Goal: Task Accomplishment & Management: Complete application form

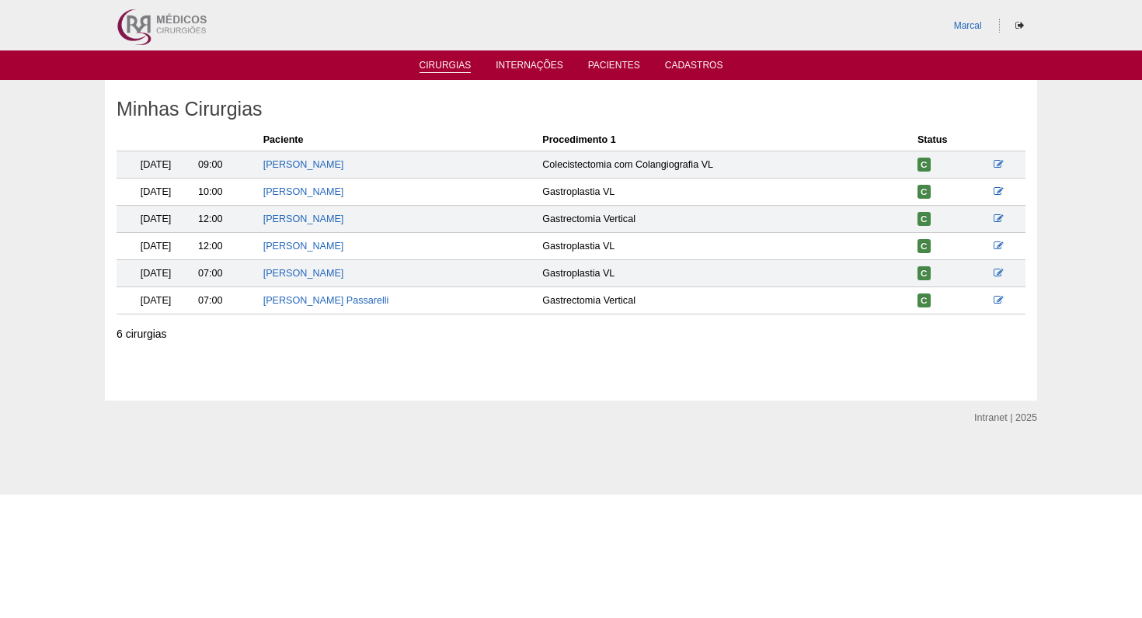
click at [446, 68] on link "Cirurgias" at bounding box center [445, 66] width 52 height 13
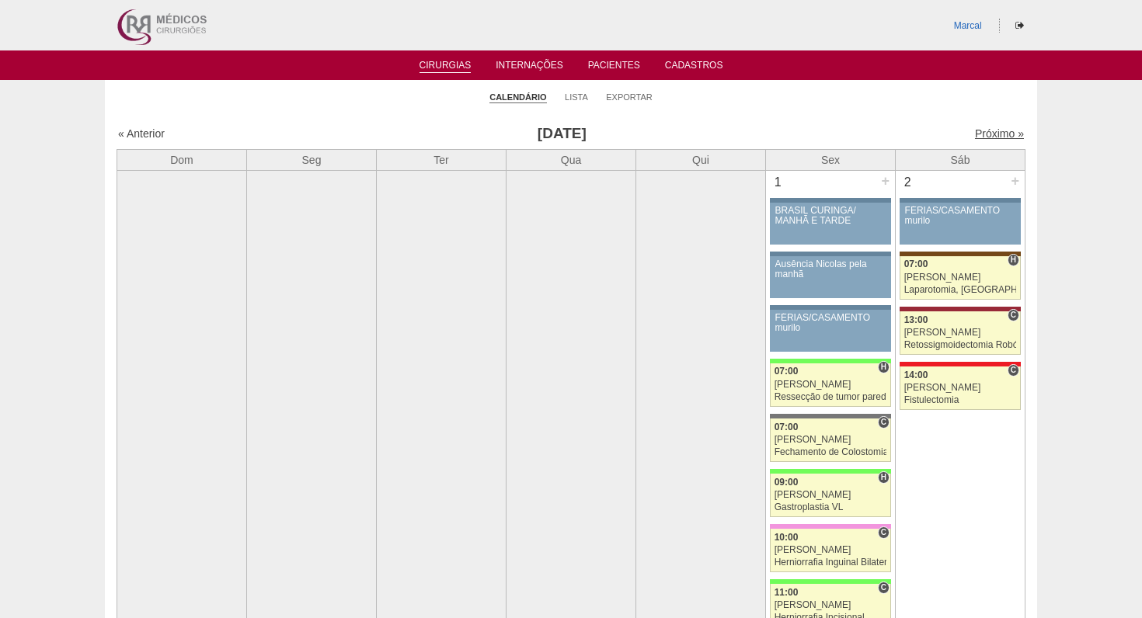
click at [996, 134] on link "Próximo »" at bounding box center [999, 133] width 49 height 12
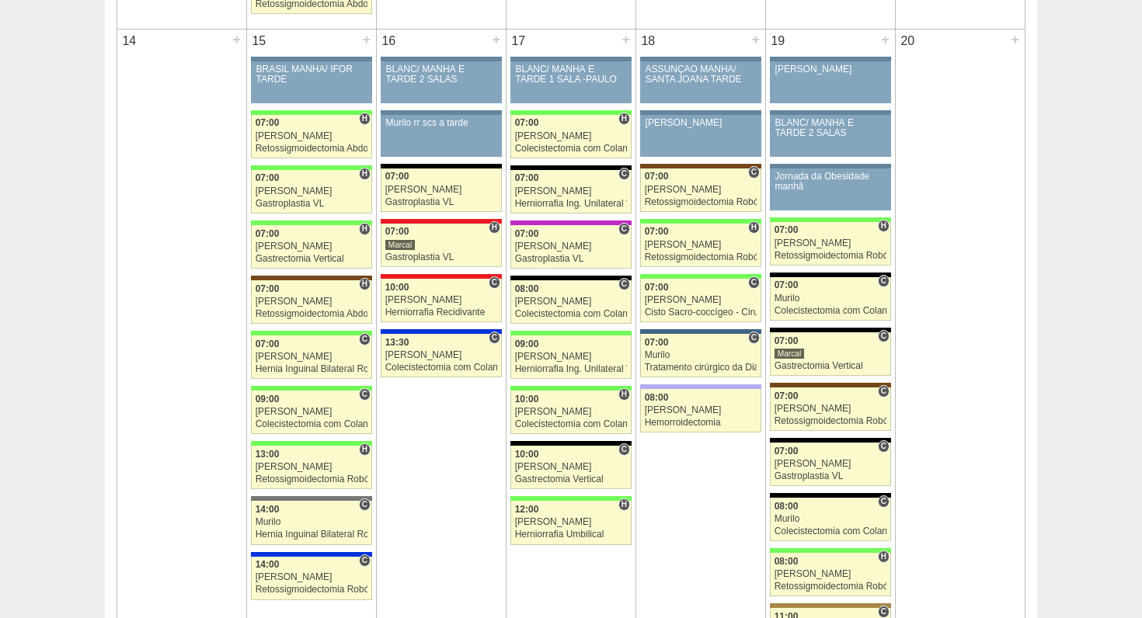
scroll to position [1557, 0]
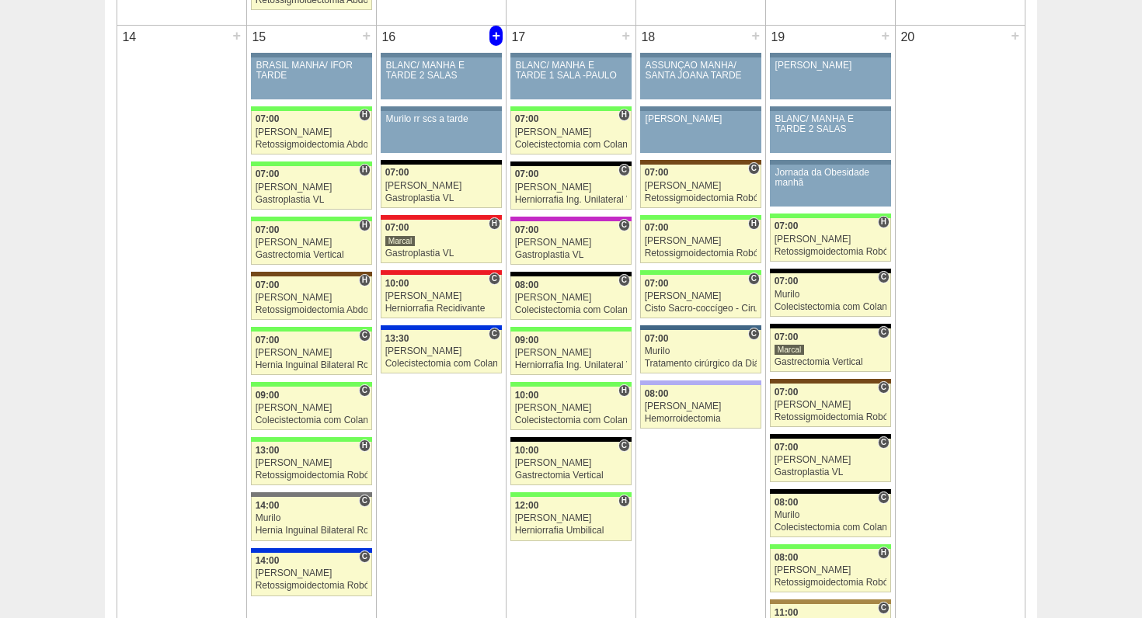
click at [495, 38] on div "+" at bounding box center [495, 36] width 13 height 20
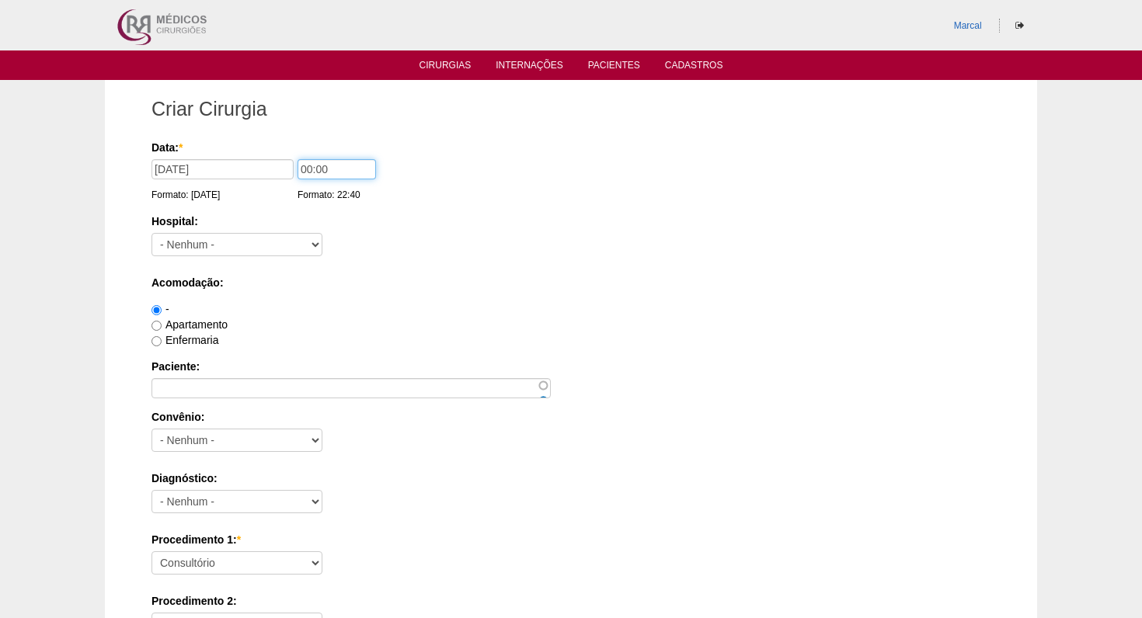
click at [299, 169] on input "00:00" at bounding box center [337, 169] width 78 height 20
type input "07:00"
select select "5"
click at [158, 339] on input "Enfermaria" at bounding box center [156, 341] width 10 height 10
radio input "true"
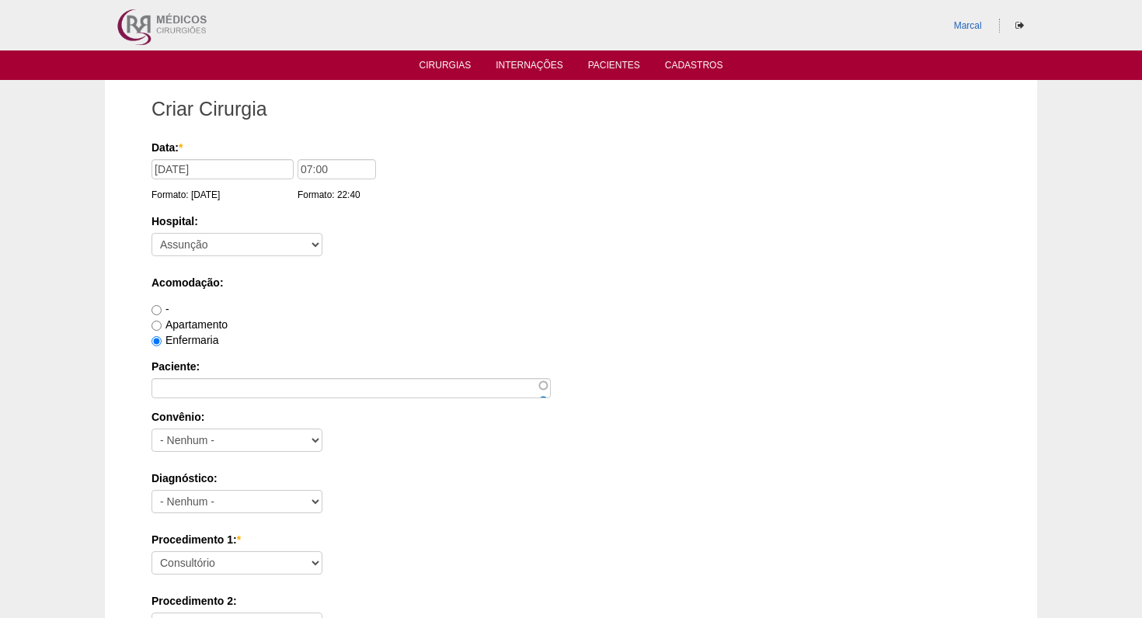
click at [158, 325] on input "Apartamento" at bounding box center [156, 326] width 10 height 10
radio input "true"
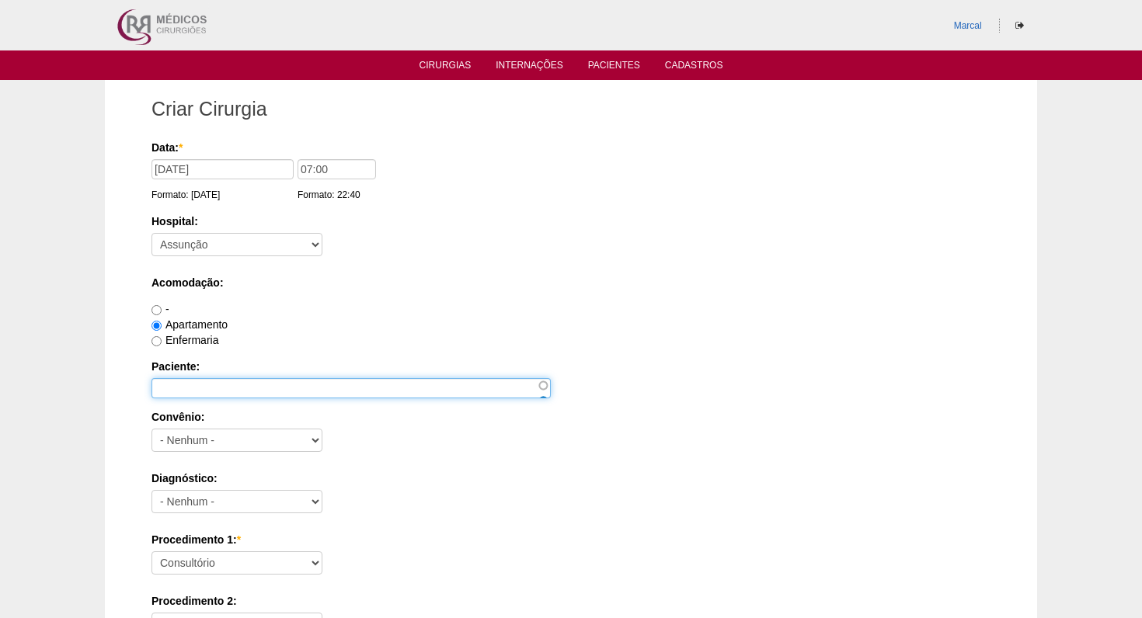
click at [177, 388] on input "Paciente:" at bounding box center [350, 388] width 399 height 20
type input "[PERSON_NAME]"
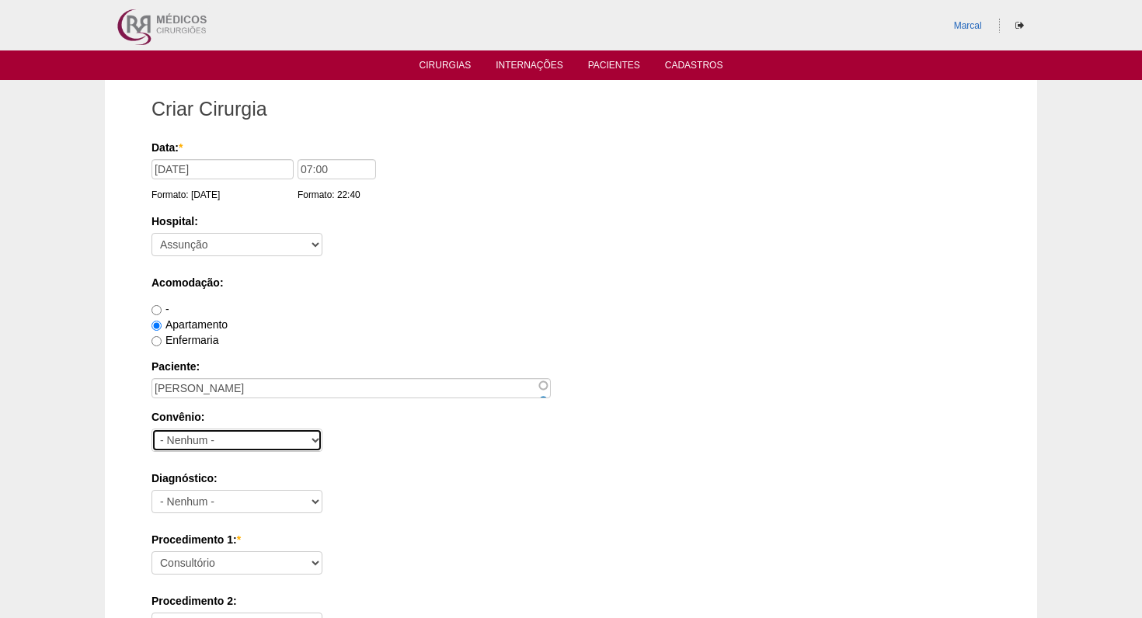
select select "4048"
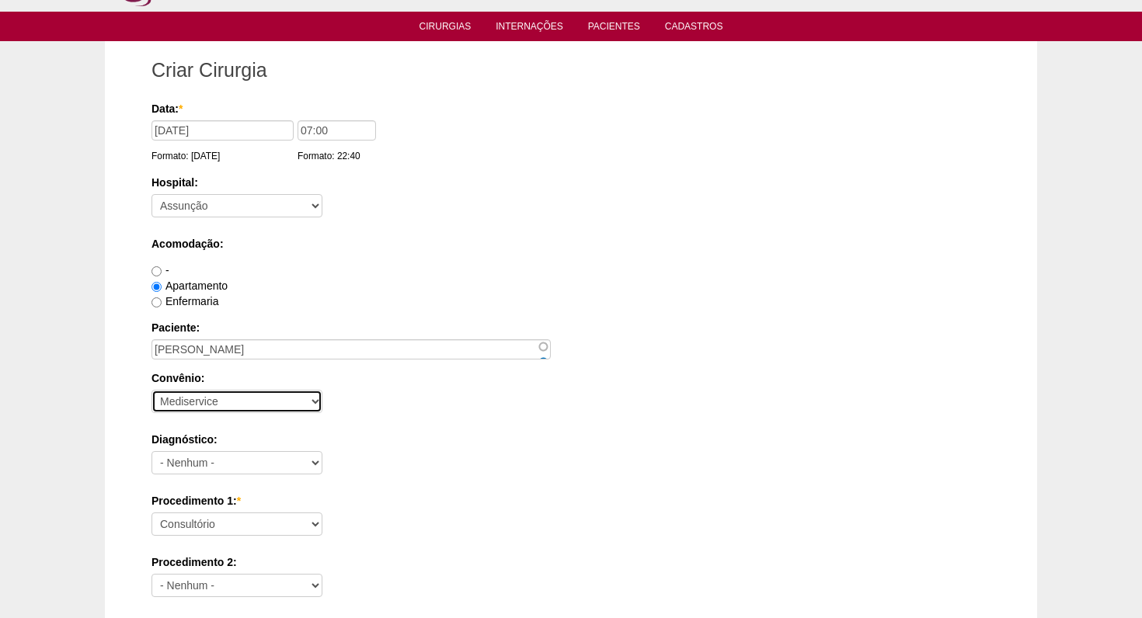
scroll to position [44, 0]
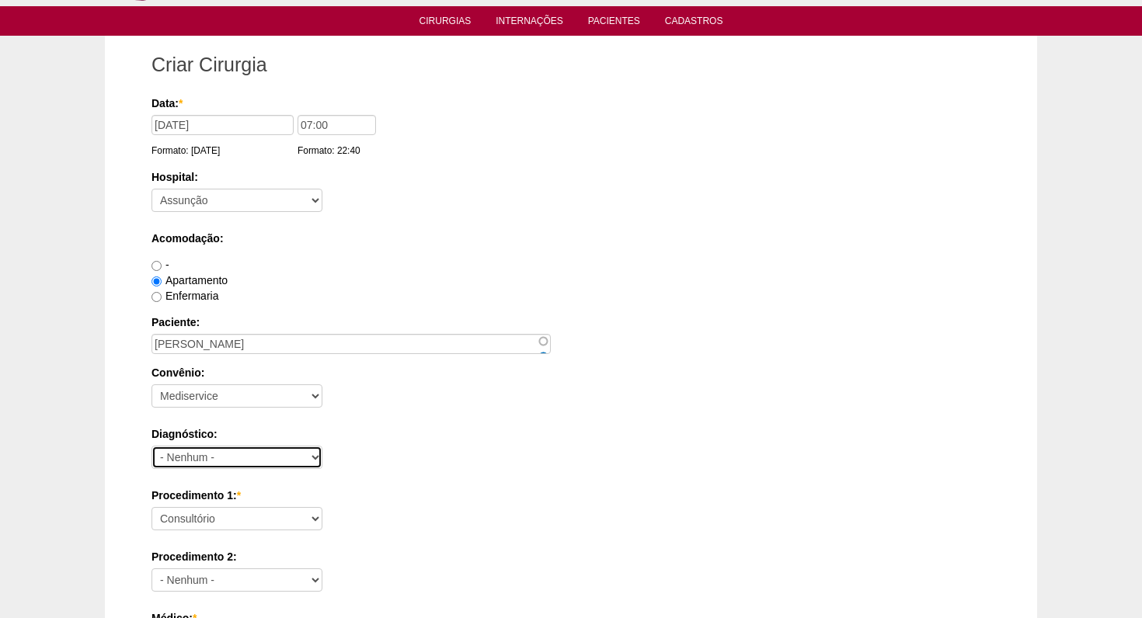
select select "3707"
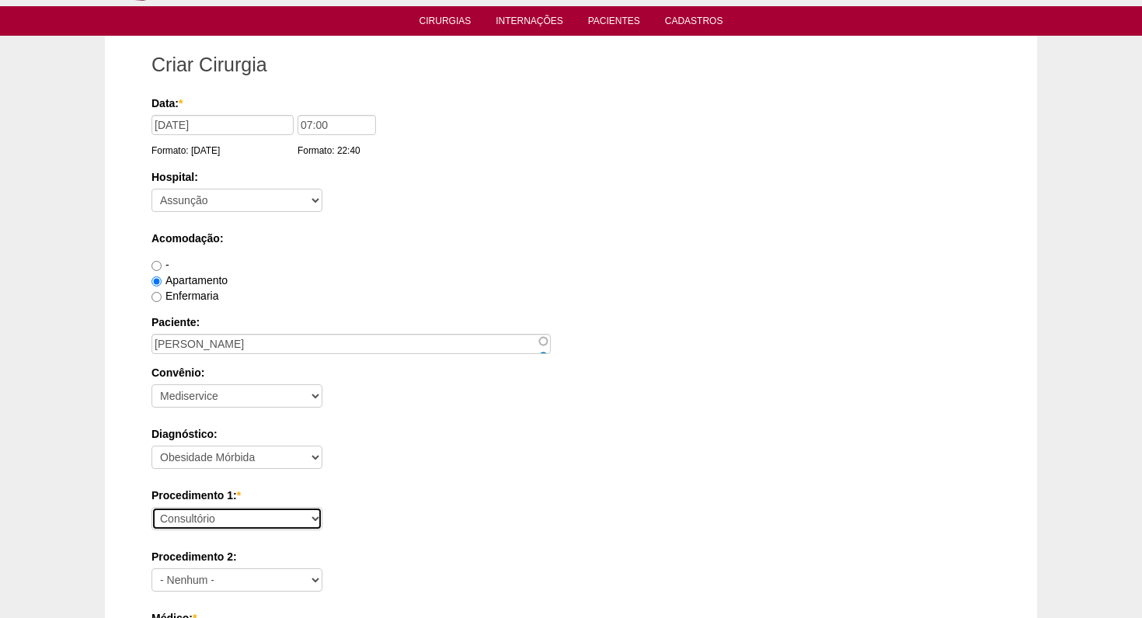
select select "3710"
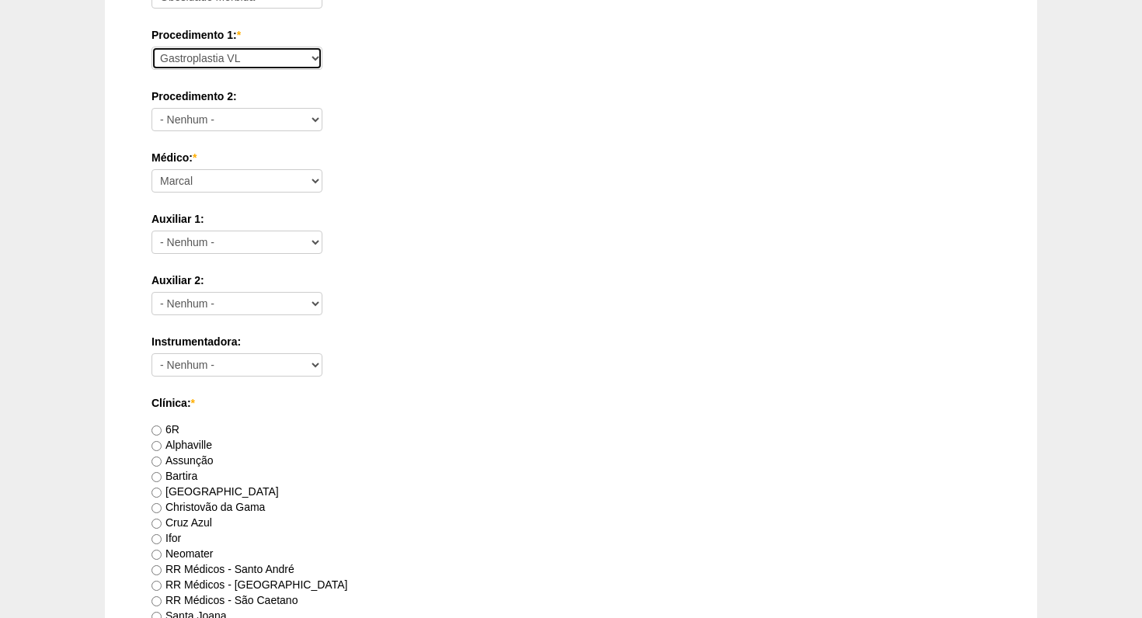
scroll to position [508, 0]
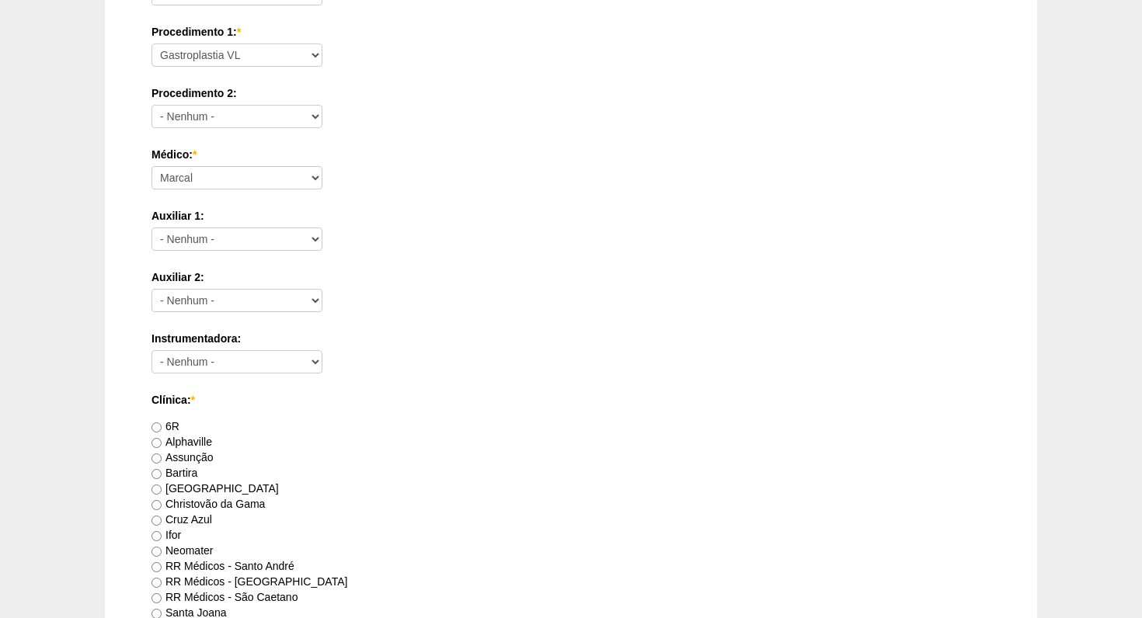
click at [157, 458] on input "Assunção" at bounding box center [156, 459] width 10 height 10
radio input "true"
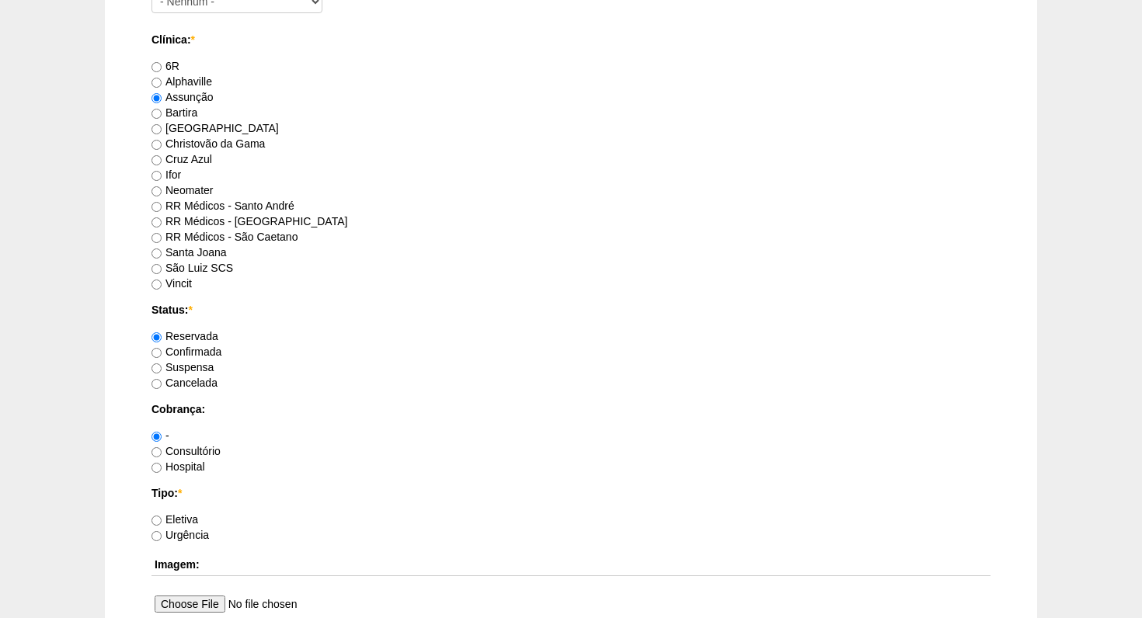
scroll to position [871, 0]
click at [158, 467] on input "Hospital" at bounding box center [156, 466] width 10 height 10
radio input "true"
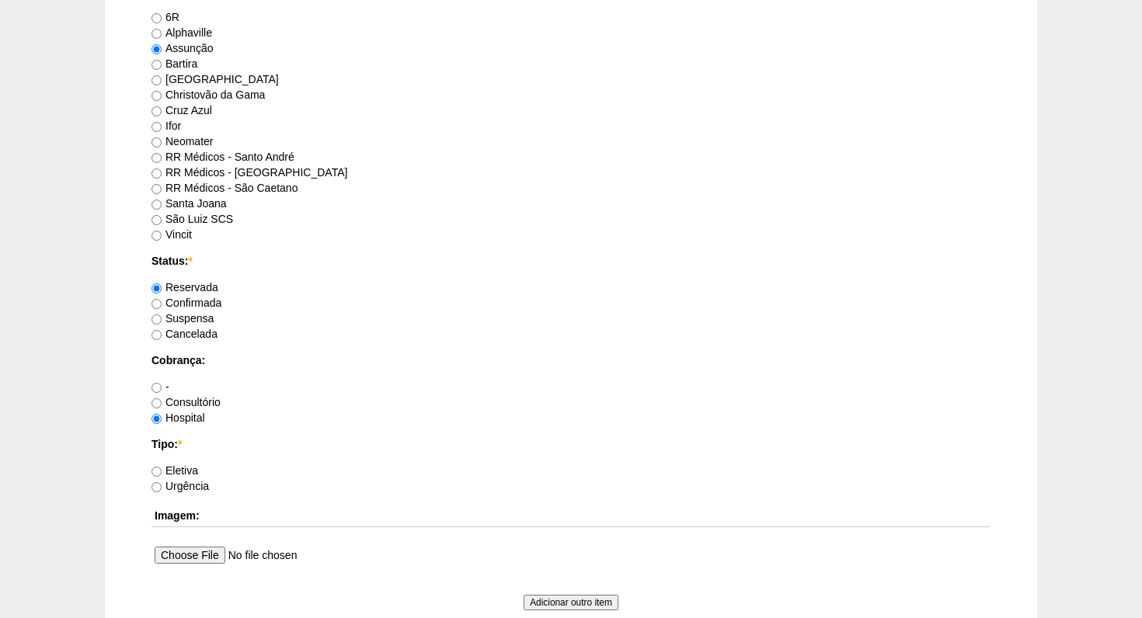
scroll to position [921, 0]
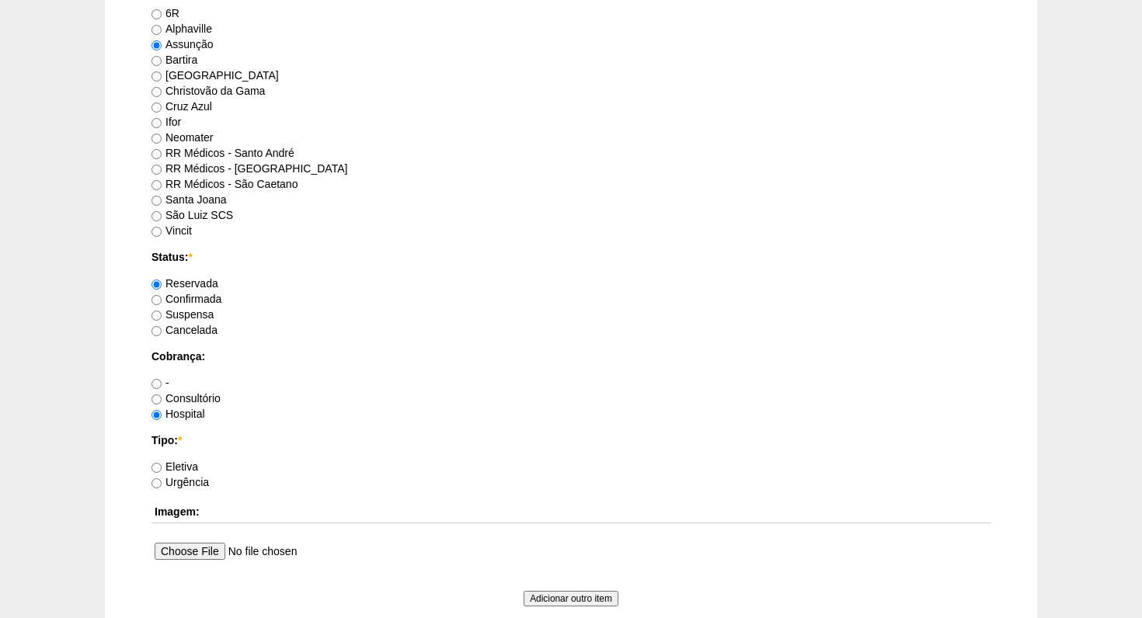
click at [158, 467] on input "Eletiva" at bounding box center [156, 468] width 10 height 10
radio input "true"
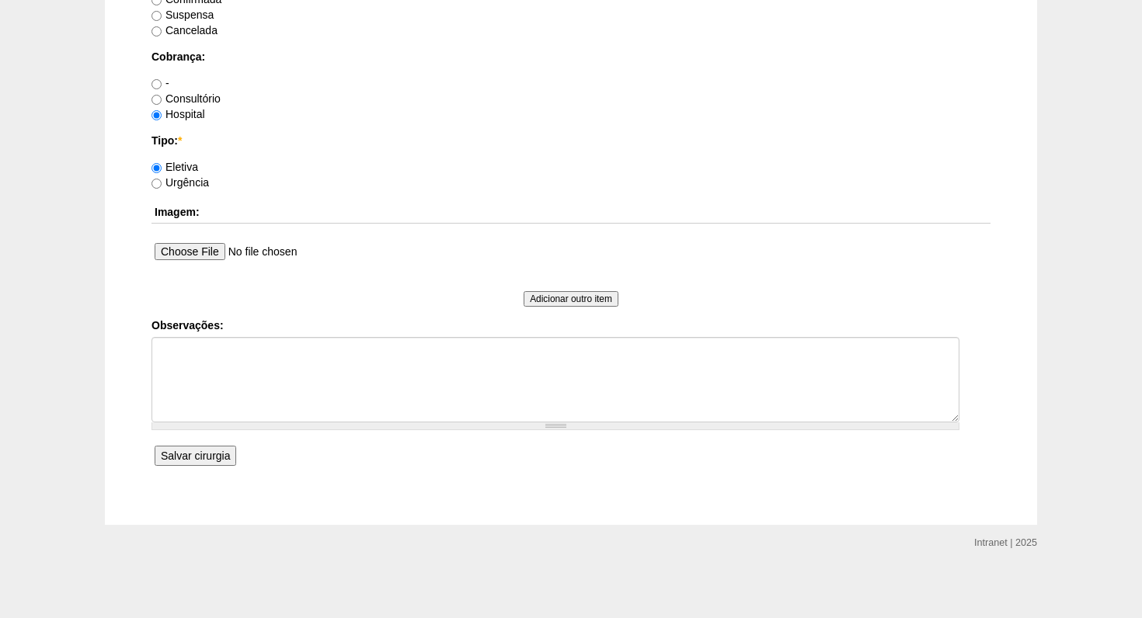
scroll to position [1220, 0]
click at [189, 457] on input "Salvar cirurgia" at bounding box center [196, 457] width 82 height 20
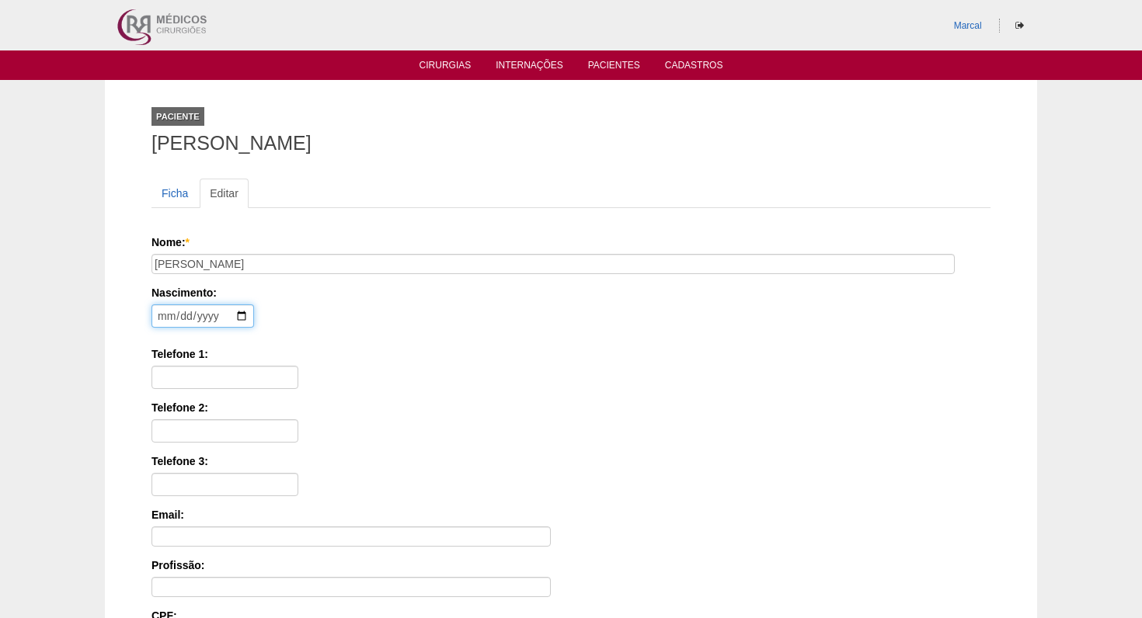
click at [164, 315] on input "date" at bounding box center [202, 315] width 103 height 23
click at [179, 316] on input "date" at bounding box center [202, 315] width 103 height 23
click at [202, 319] on input "date" at bounding box center [202, 315] width 103 height 23
type input "[DATE]"
click at [306, 330] on div "Nascimento: [DEMOGRAPHIC_DATA] Formato: [DATE]" at bounding box center [567, 310] width 833 height 50
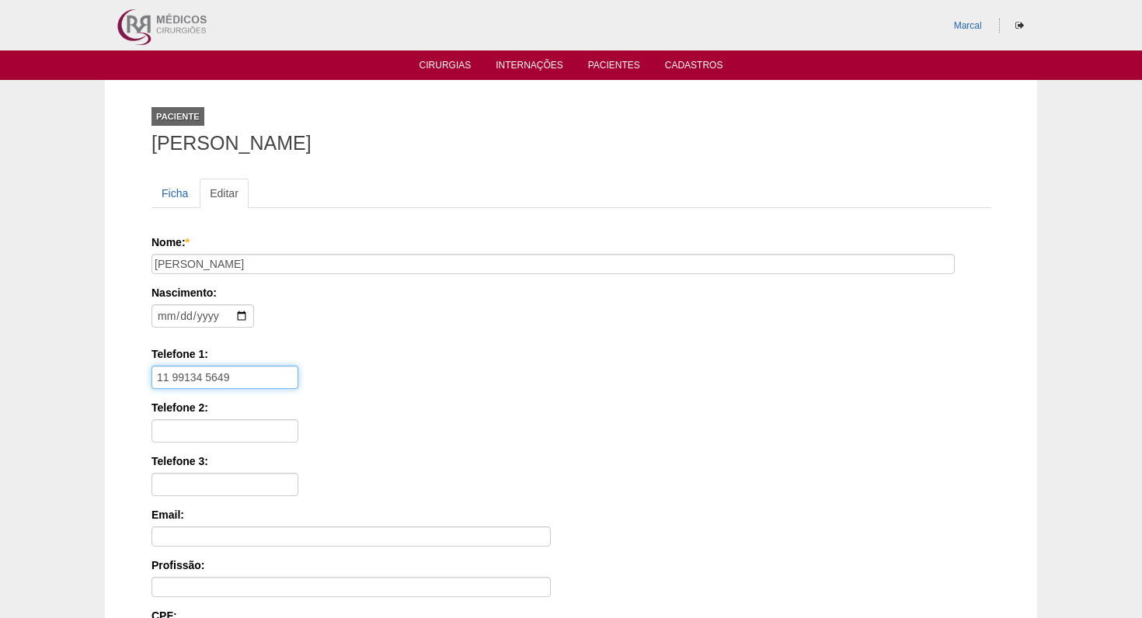
type input "11 99134 5649"
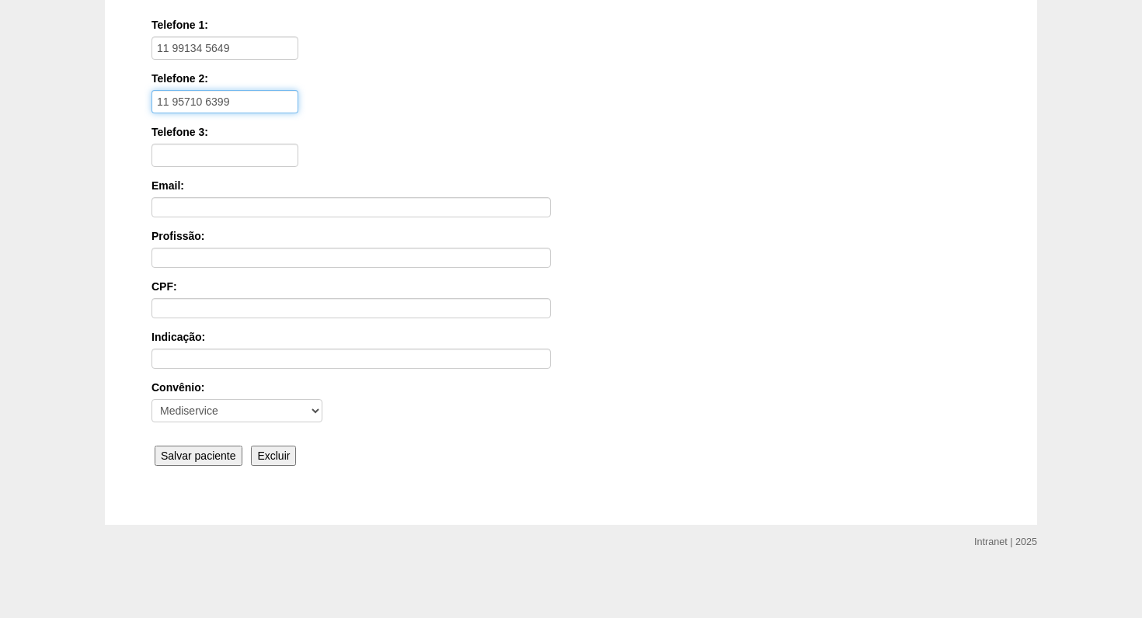
scroll to position [329, 0]
type input "11 95710 6399"
click at [198, 460] on input "Salvar paciente" at bounding box center [199, 457] width 88 height 20
